Goal: Check status: Check status

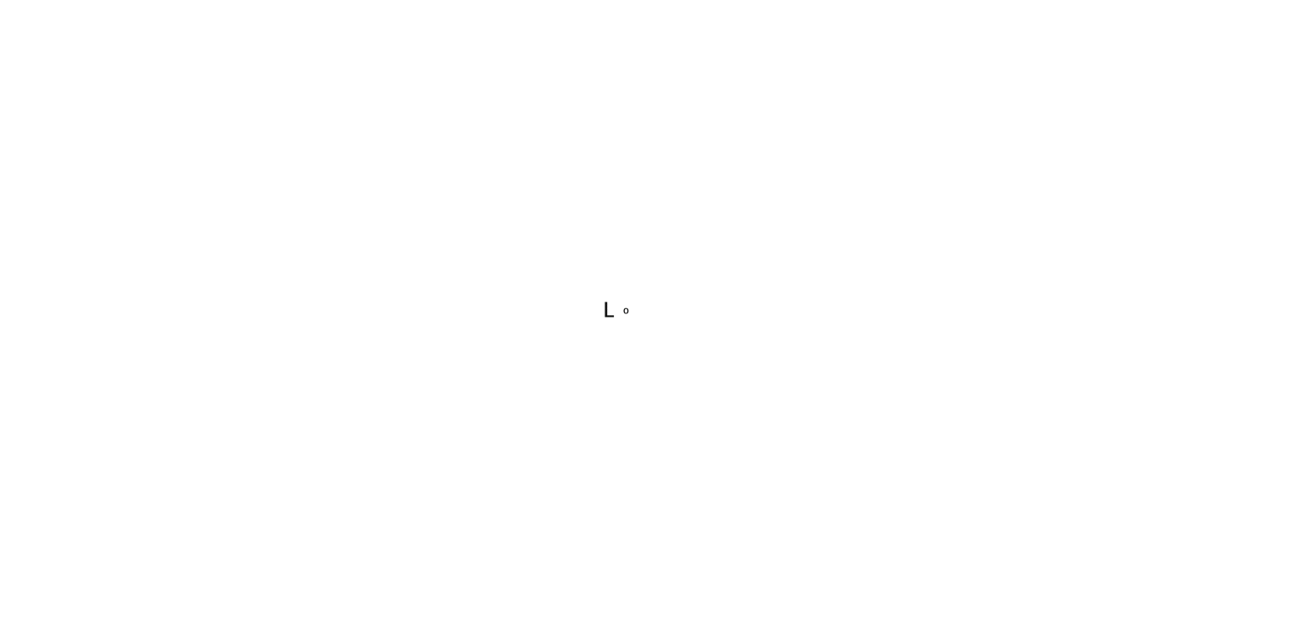
type input "[EMAIL_ADDRESS][DOMAIN_NAME]"
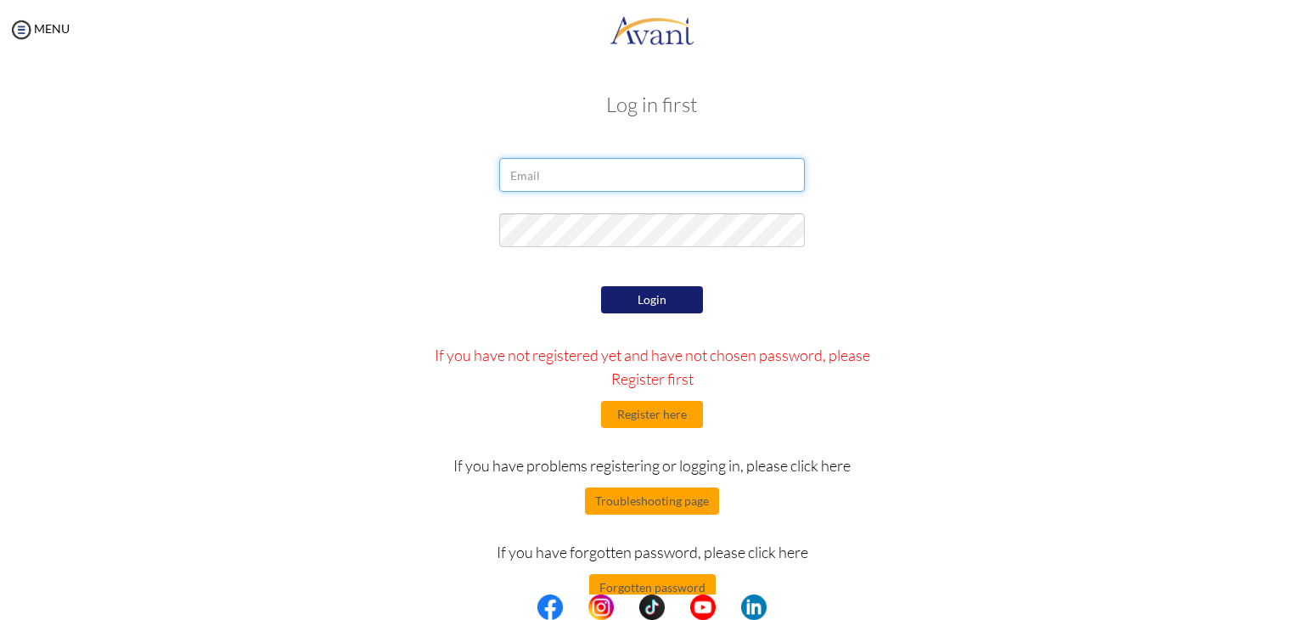
type input "[EMAIL_ADDRESS][DOMAIN_NAME]"
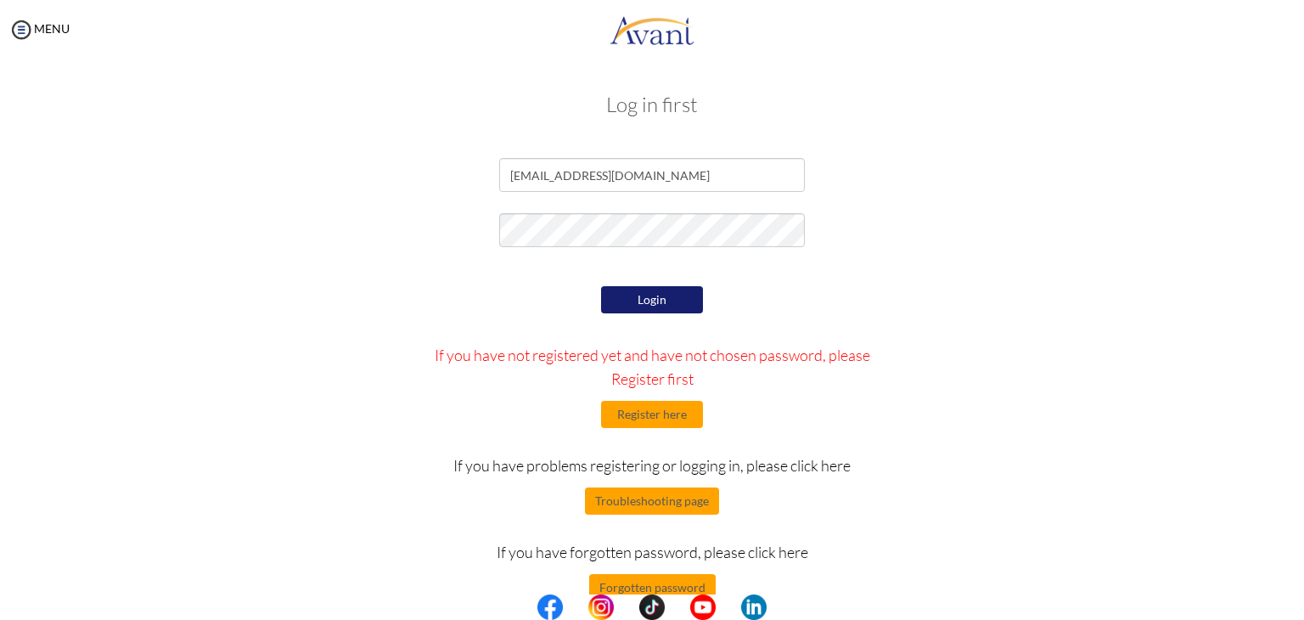
click at [660, 304] on button "Login" at bounding box center [652, 299] width 102 height 27
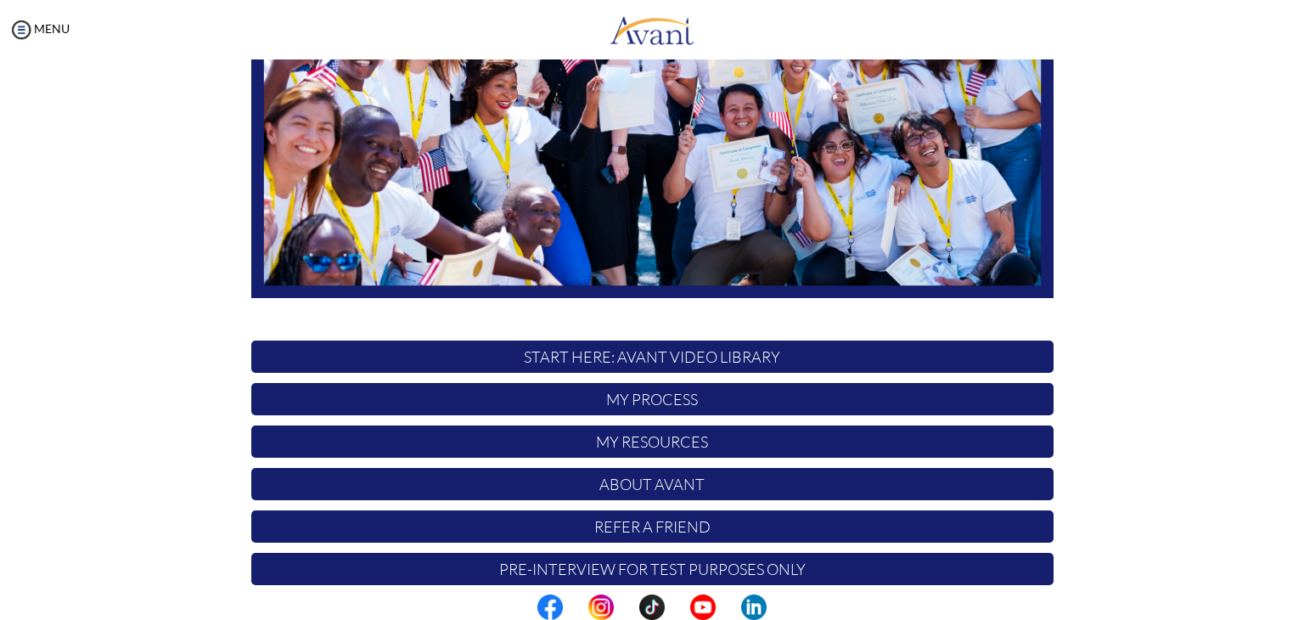
scroll to position [323, 0]
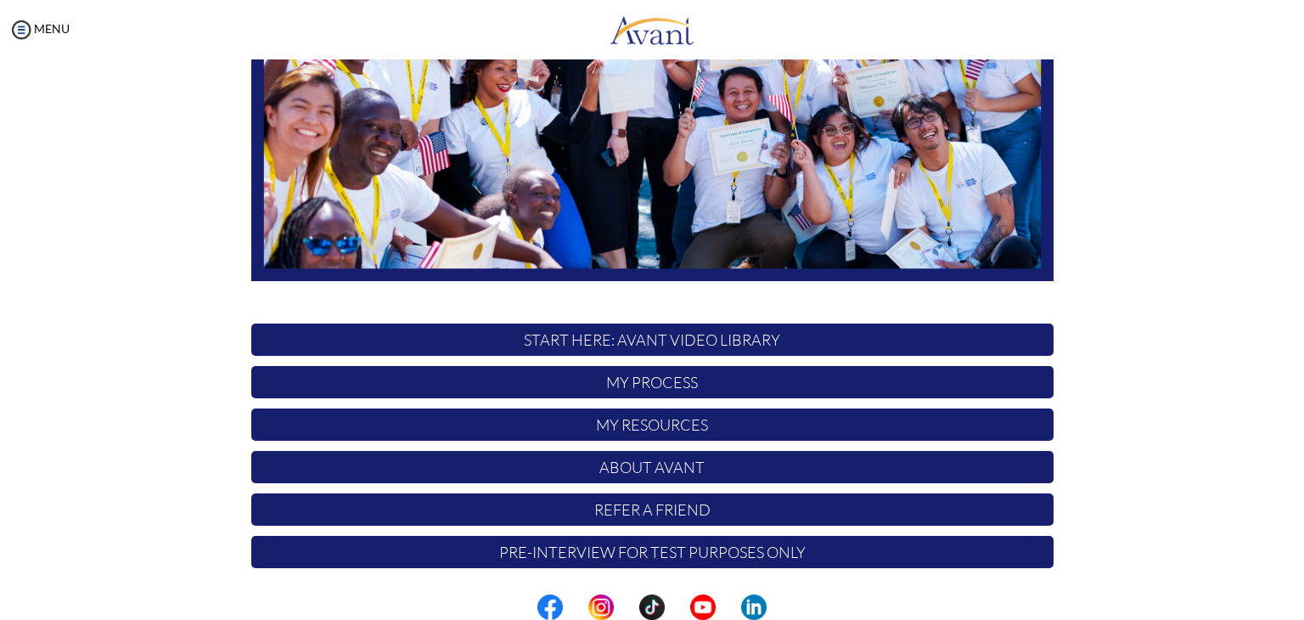
click at [631, 381] on p "My Process" at bounding box center [652, 382] width 802 height 32
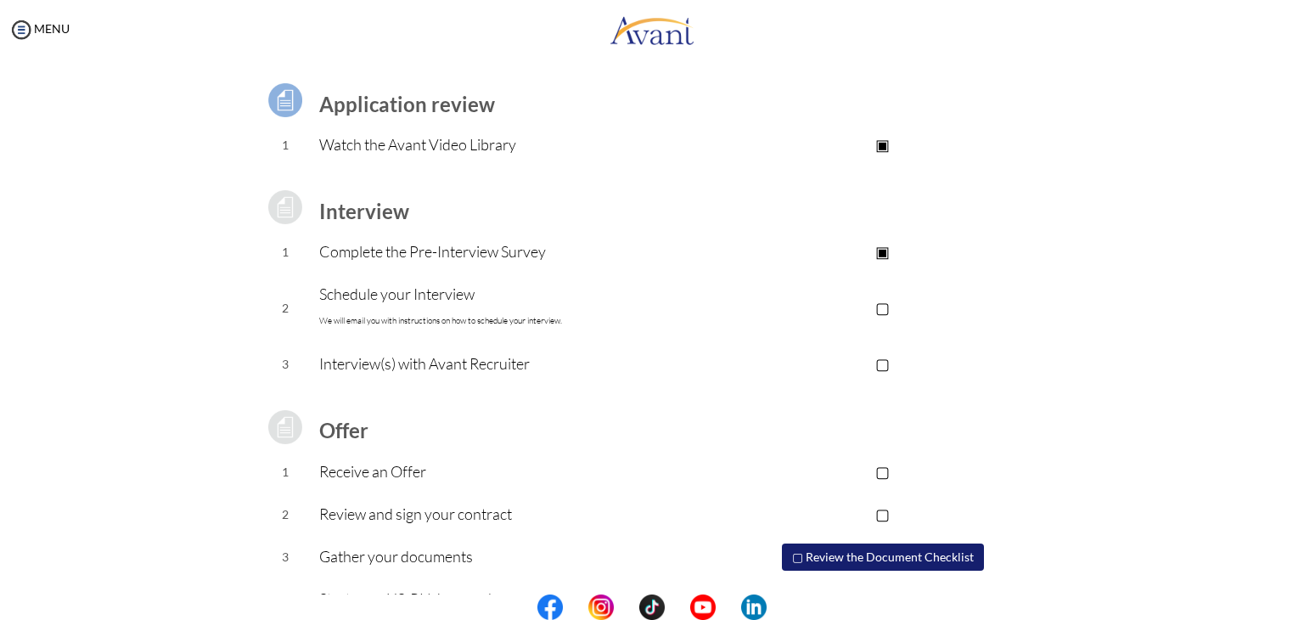
scroll to position [153, 0]
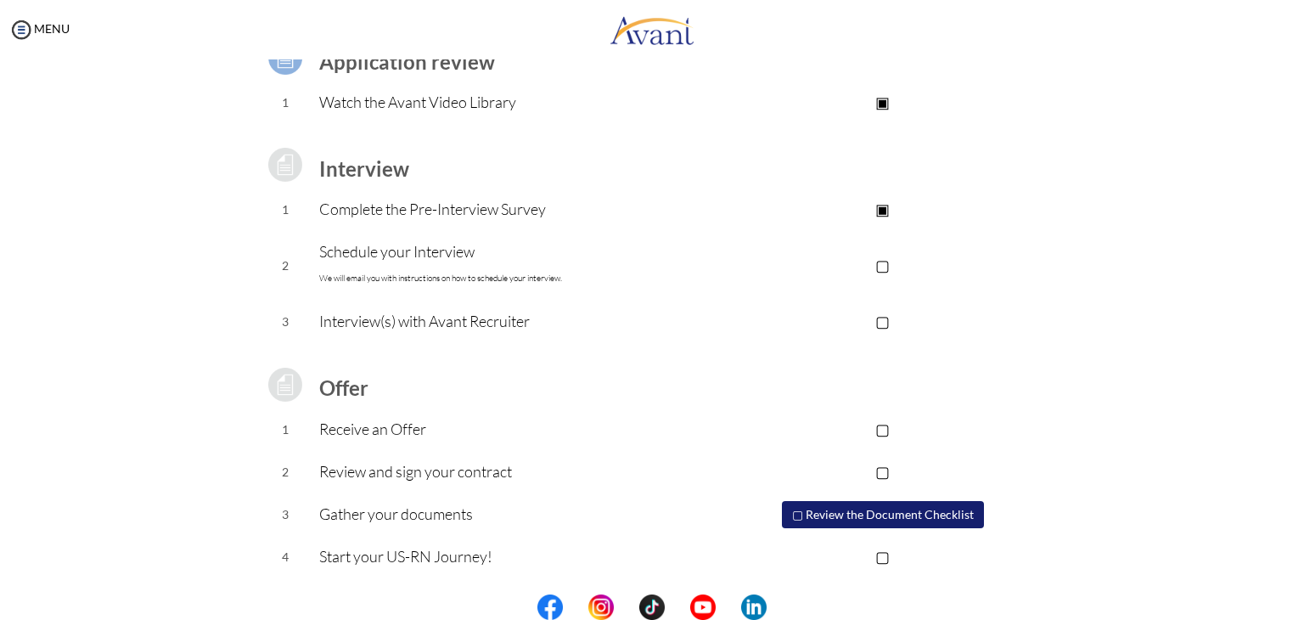
click at [883, 266] on p "▢" at bounding box center [882, 265] width 340 height 24
click at [883, 323] on p "▢" at bounding box center [882, 321] width 340 height 24
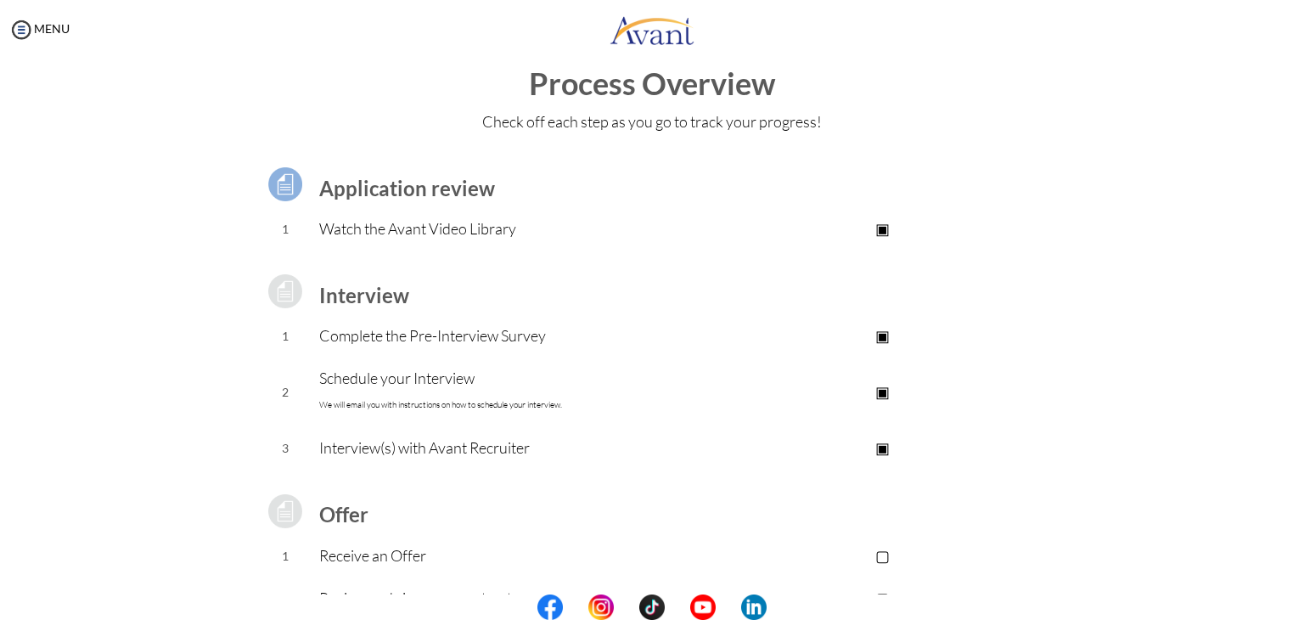
scroll to position [0, 0]
